Goal: Task Accomplishment & Management: Use online tool/utility

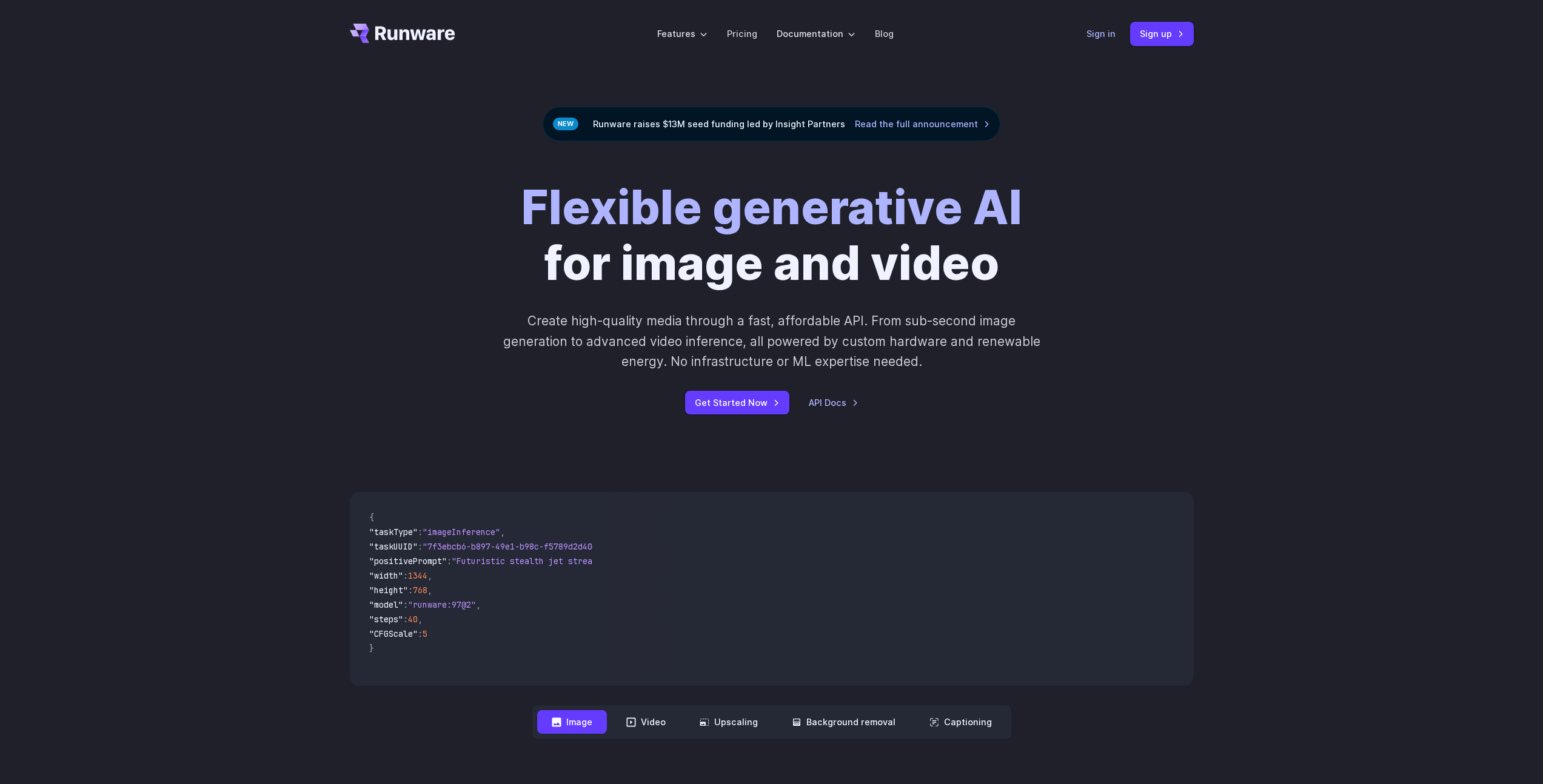
click at [1096, 32] on link "Sign in" at bounding box center [1101, 33] width 29 height 14
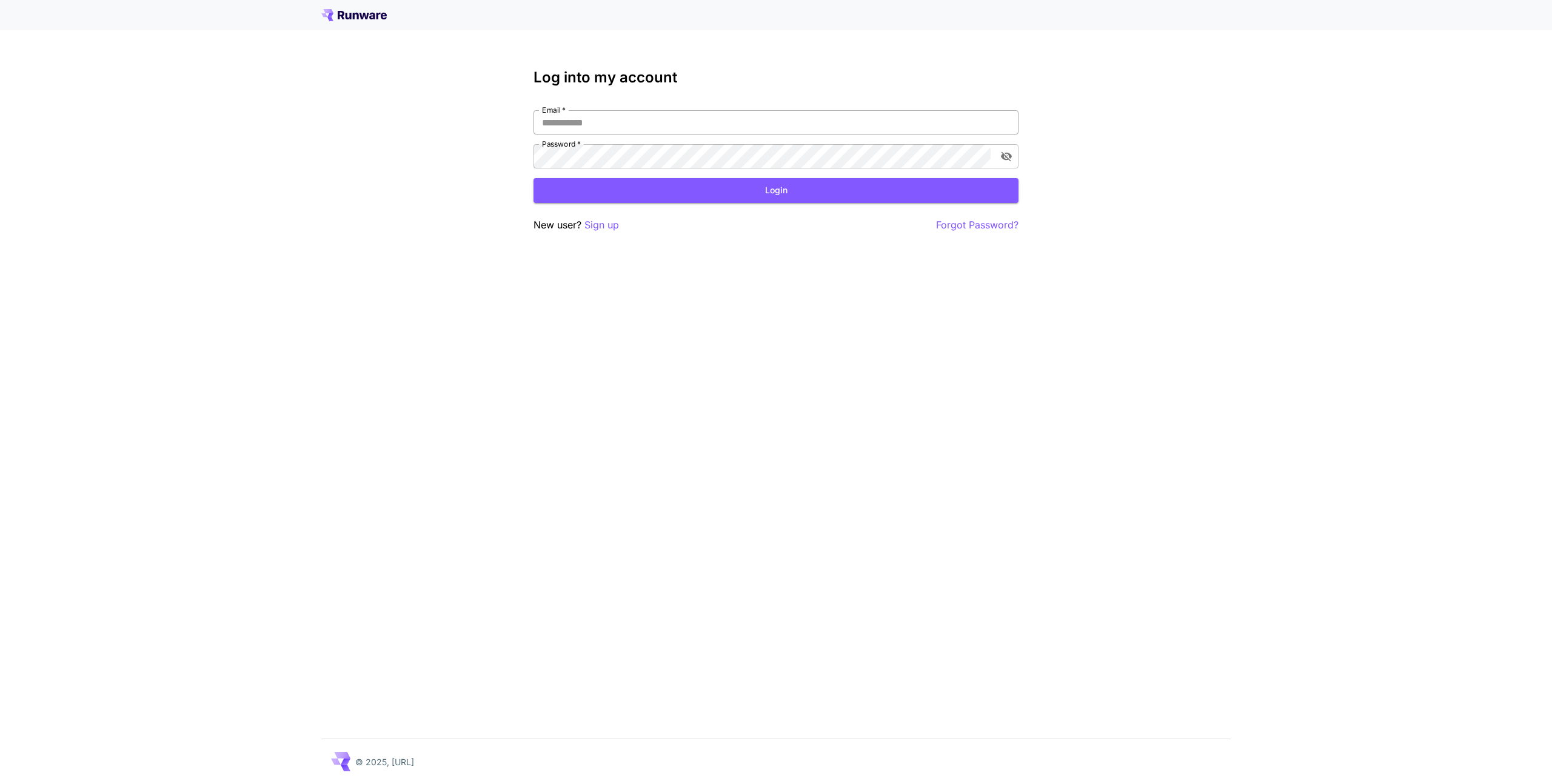
click at [914, 120] on input "Email   *" at bounding box center [776, 122] width 485 height 24
click at [0, 783] on com-1password-button at bounding box center [0, 784] width 0 height 0
type input "**********"
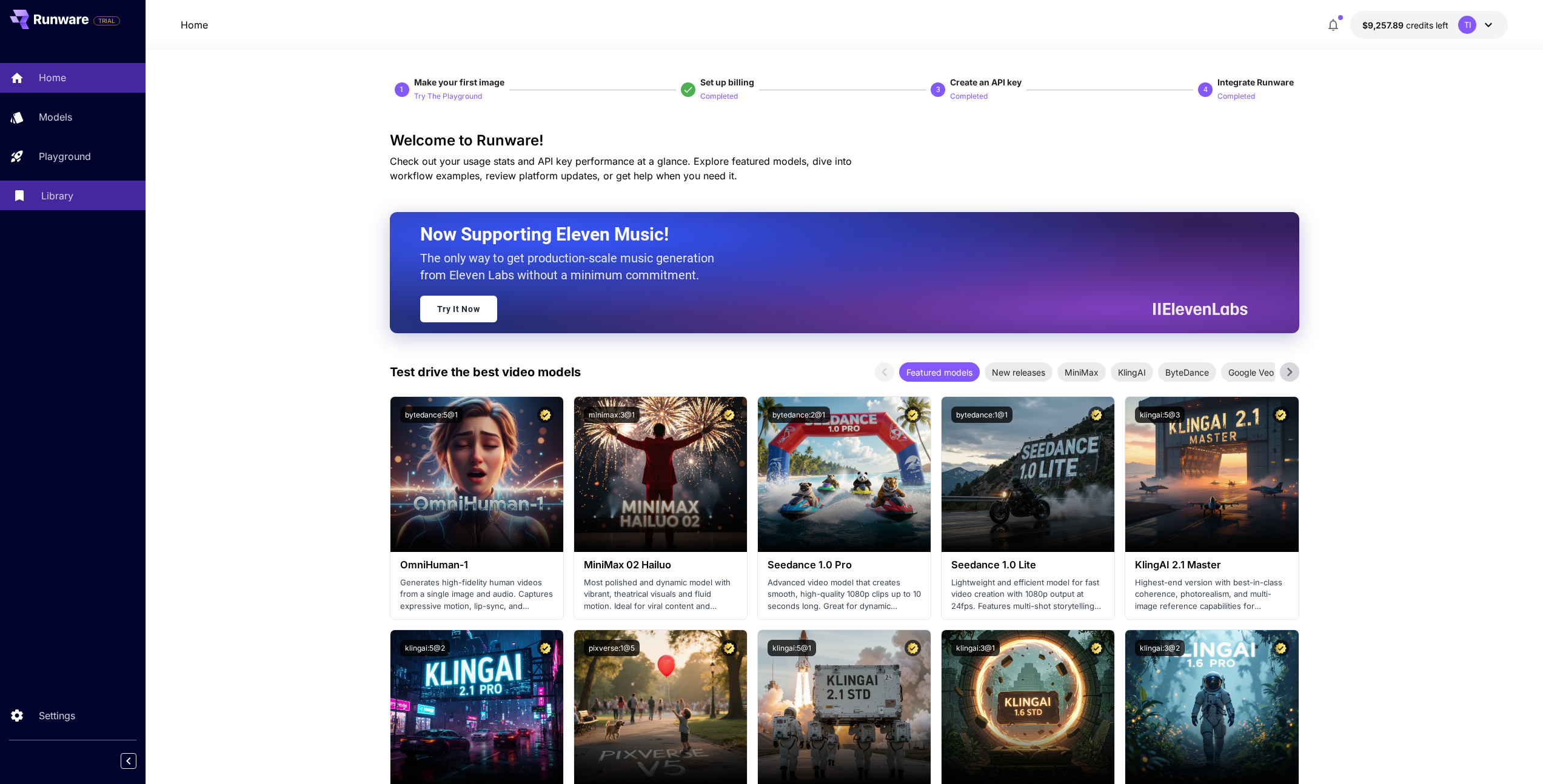
drag, startPoint x: 173, startPoint y: 209, endPoint x: 144, endPoint y: 184, distance: 38.3
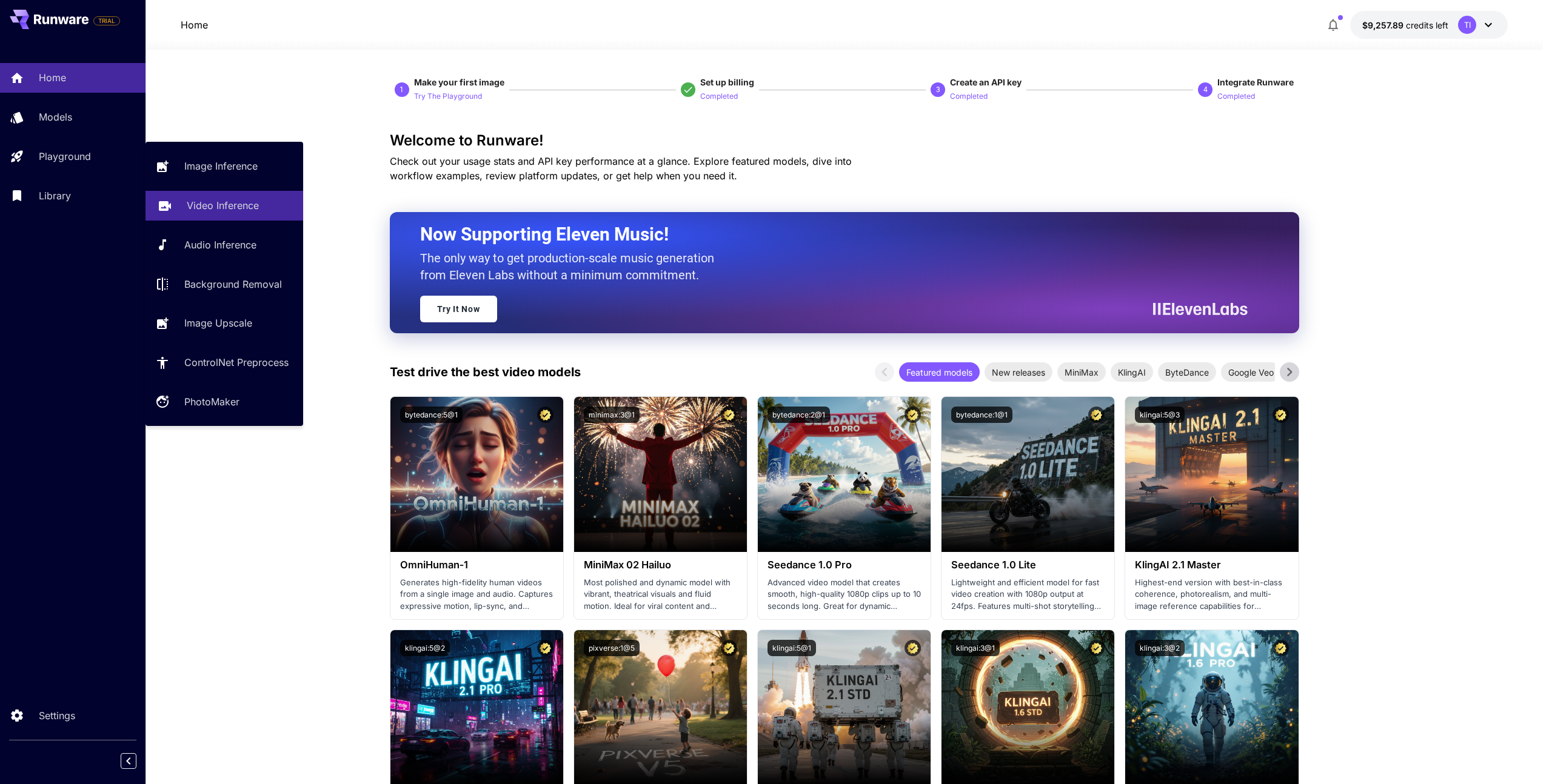
click at [255, 197] on link "Video Inference" at bounding box center [224, 205] width 158 height 29
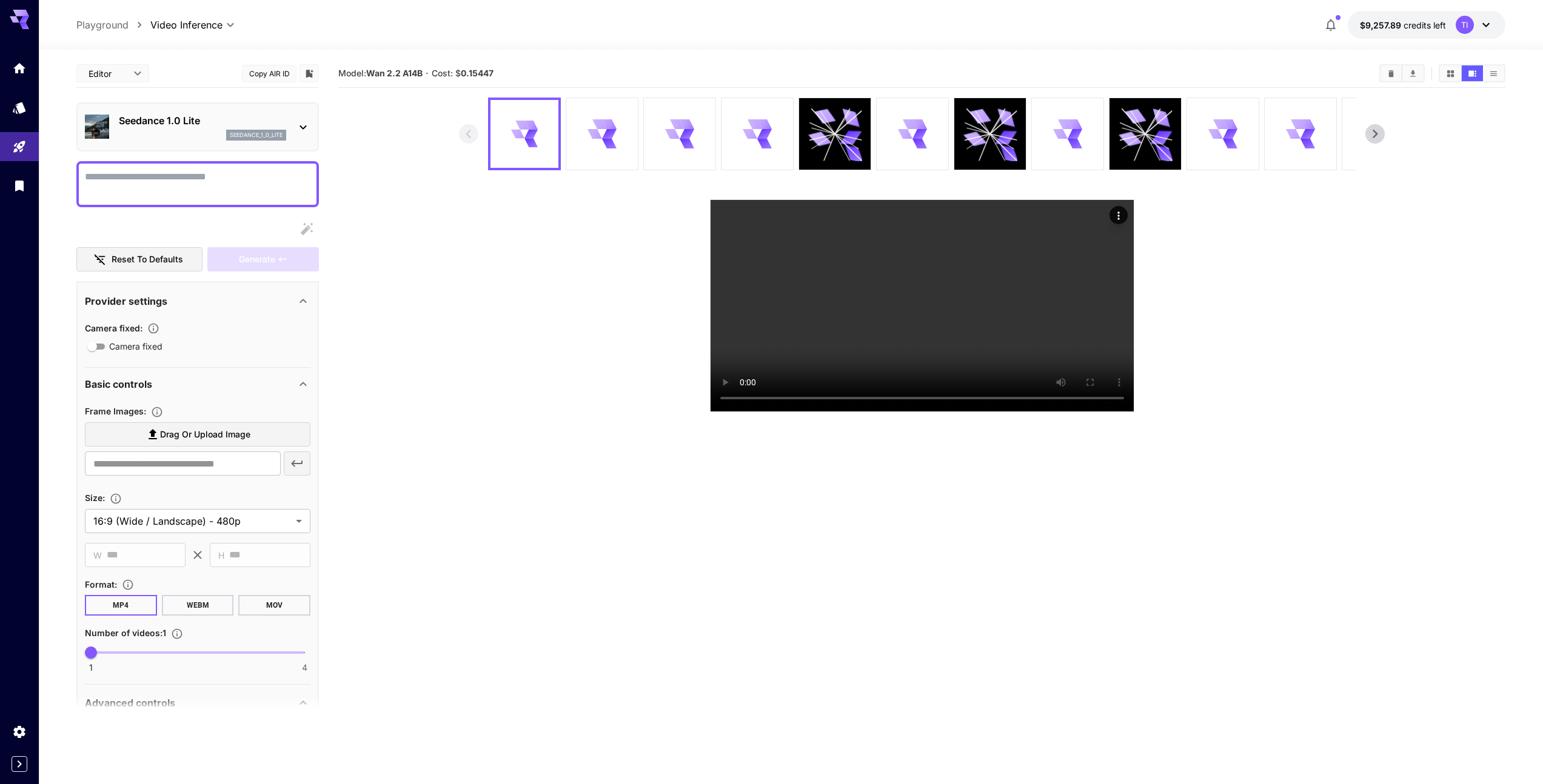
click at [175, 128] on div "Seedance 1.0 Lite seedance_1_0_lite" at bounding box center [203, 126] width 167 height 27
